Goal: Navigation & Orientation: Find specific page/section

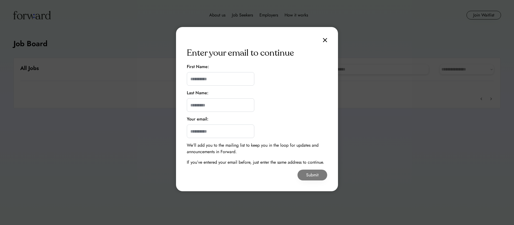
click at [326, 40] on img at bounding box center [325, 40] width 4 height 5
click at [324, 38] on img at bounding box center [325, 40] width 4 height 5
click at [323, 37] on div "Enter your email to continue First Name: Last Name: Your email: We’ll add you t…" at bounding box center [257, 109] width 162 height 164
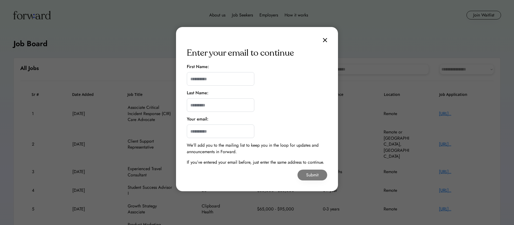
click at [324, 39] on img at bounding box center [325, 40] width 4 height 5
click at [321, 38] on div "Enter your email to continue First Name: Last Name: Your email: We’ll add you t…" at bounding box center [257, 109] width 162 height 164
click at [324, 39] on img at bounding box center [325, 40] width 4 height 5
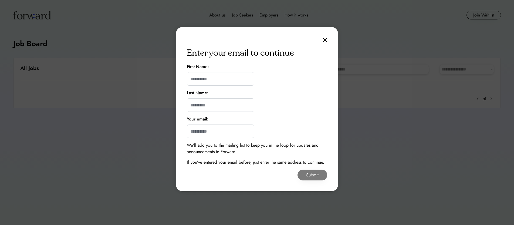
click at [328, 41] on div "Enter your email to continue First Name: Last Name: Your email: We’ll add you t…" at bounding box center [257, 109] width 162 height 164
click at [325, 39] on img at bounding box center [325, 40] width 4 height 5
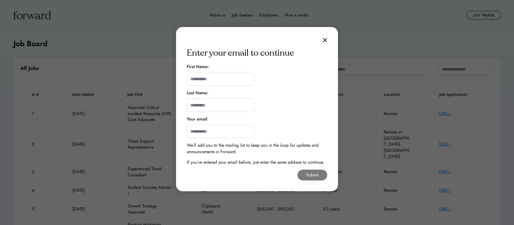
click at [325, 39] on img at bounding box center [325, 40] width 4 height 5
click at [461, 116] on div at bounding box center [257, 112] width 514 height 225
click at [461, 115] on div at bounding box center [257, 112] width 514 height 225
drag, startPoint x: 461, startPoint y: 115, endPoint x: 412, endPoint y: 108, distance: 49.8
click at [460, 114] on div at bounding box center [257, 112] width 514 height 225
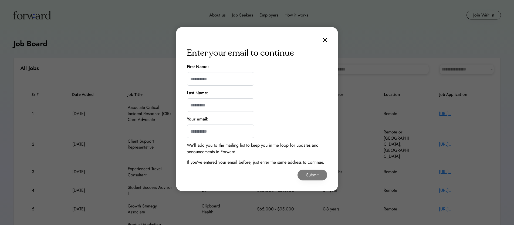
click at [328, 41] on div "Enter your email to continue First Name: Last Name: Your email: We’ll add you t…" at bounding box center [257, 109] width 162 height 164
